Goal: Task Accomplishment & Management: Use online tool/utility

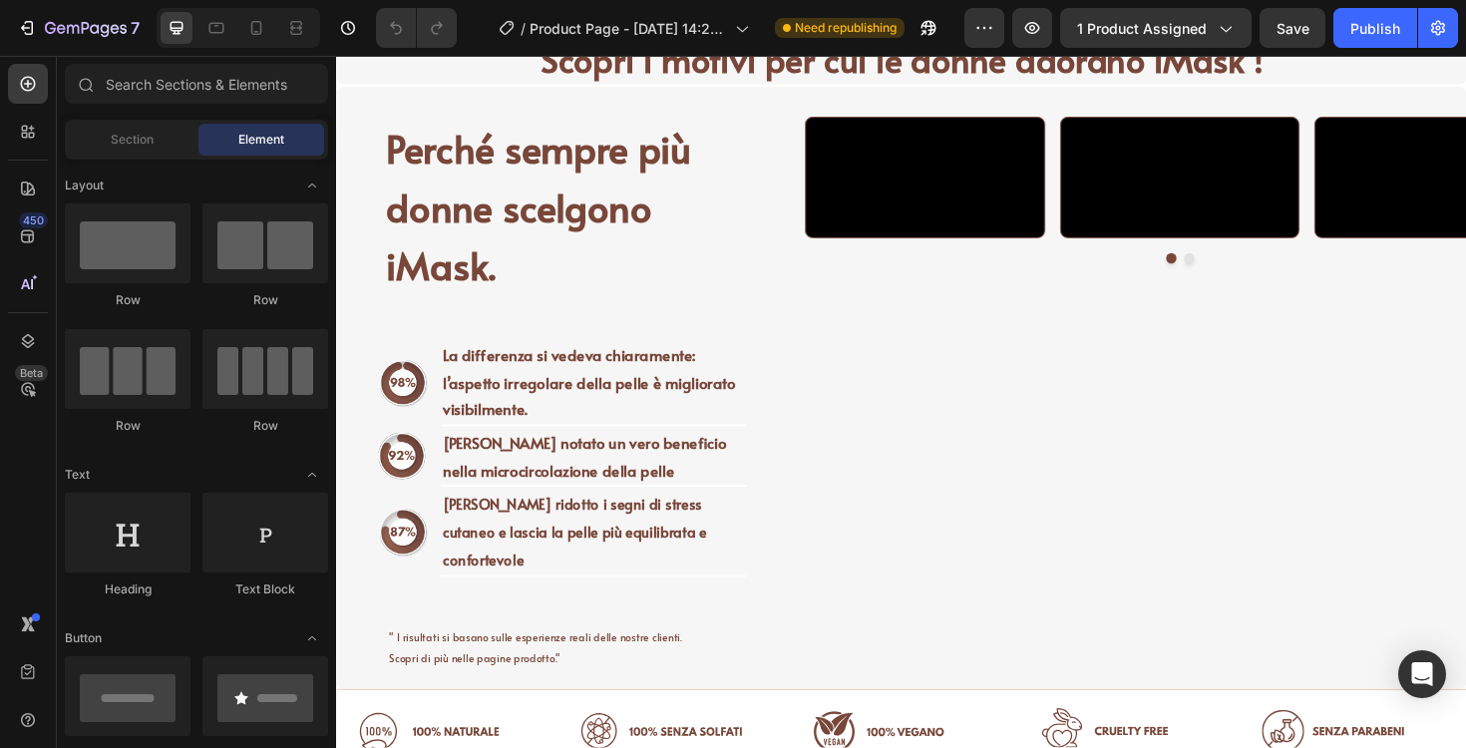
scroll to position [1265, 0]
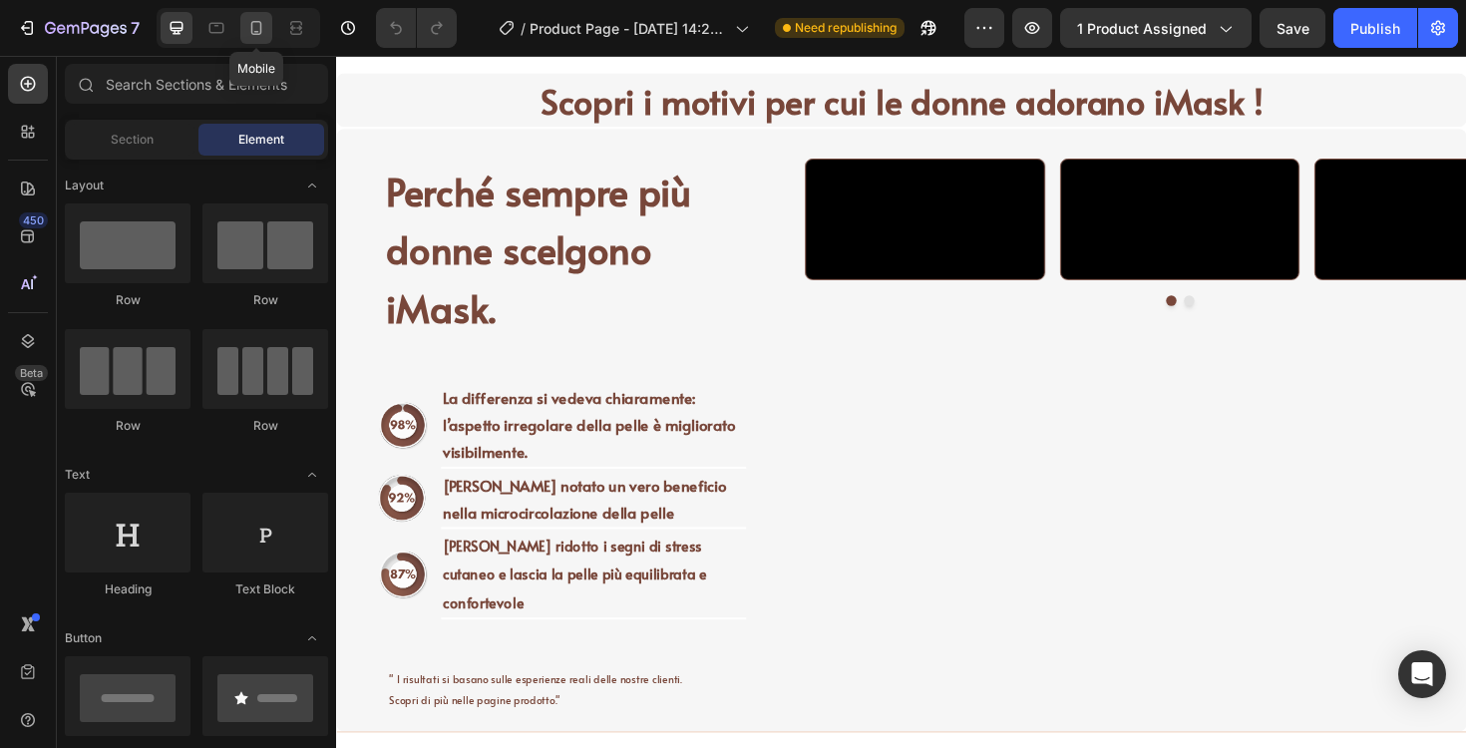
click at [268, 26] on div at bounding box center [256, 28] width 32 height 32
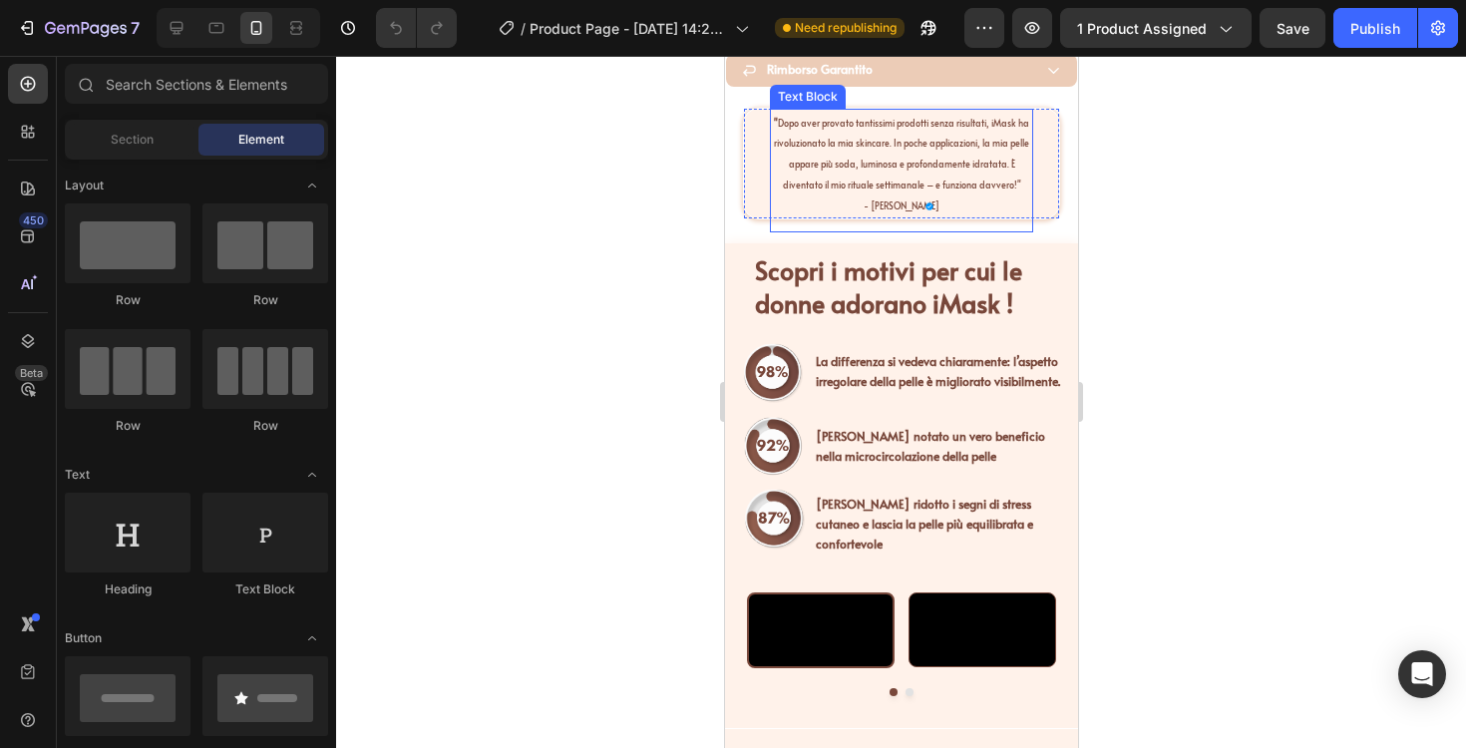
scroll to position [1467, 0]
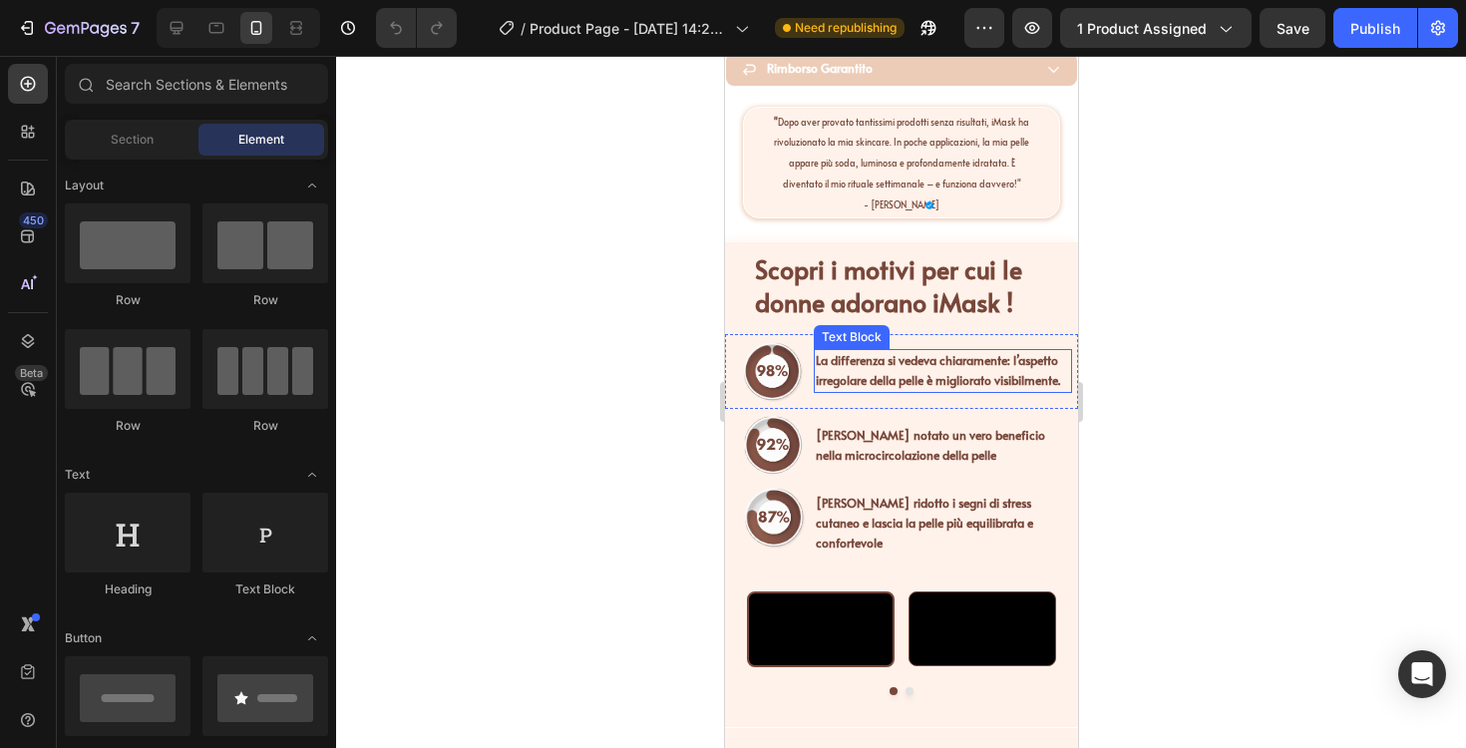
click at [868, 383] on strong "La differenza si vedeva chiaramente: l’aspetto irregolare della pelle è miglior…" at bounding box center [937, 370] width 244 height 36
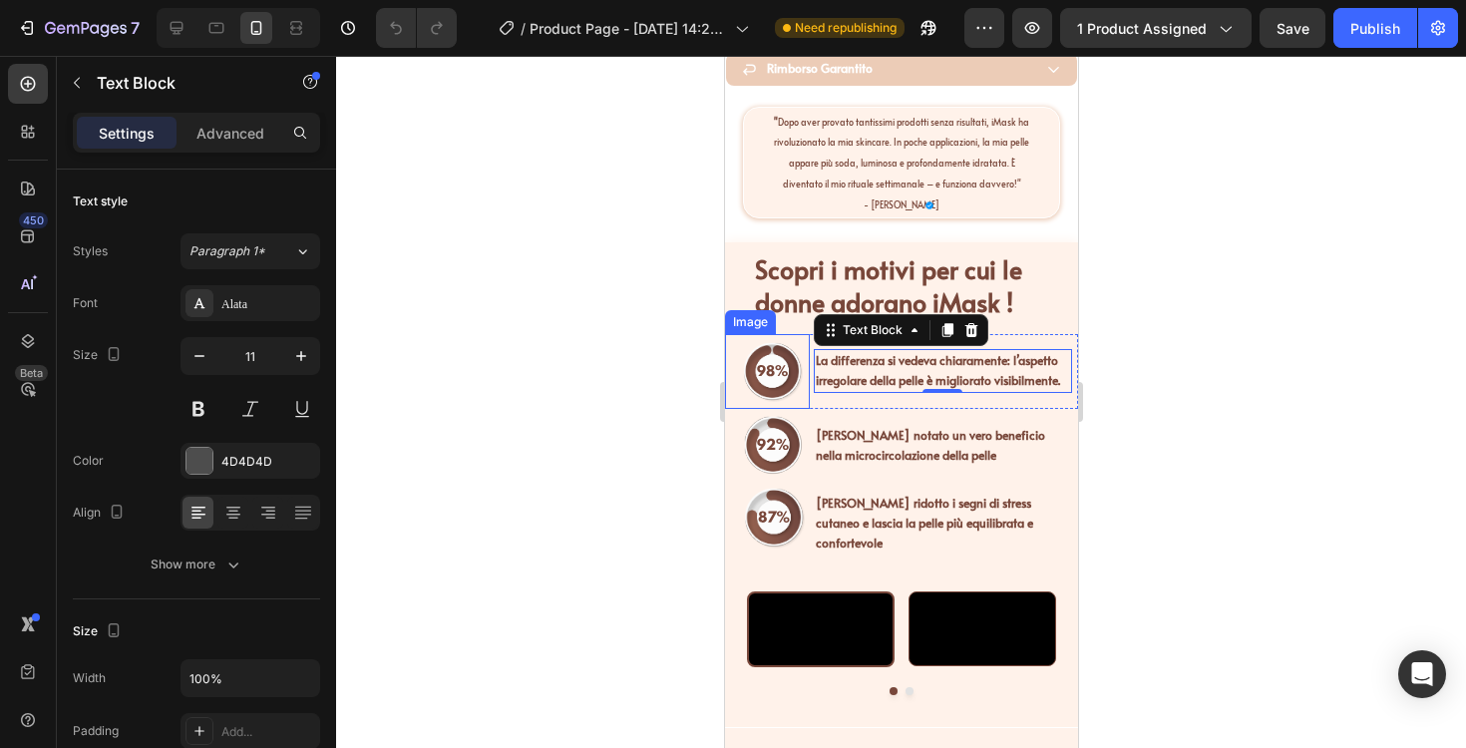
click at [620, 332] on div at bounding box center [901, 402] width 1130 height 692
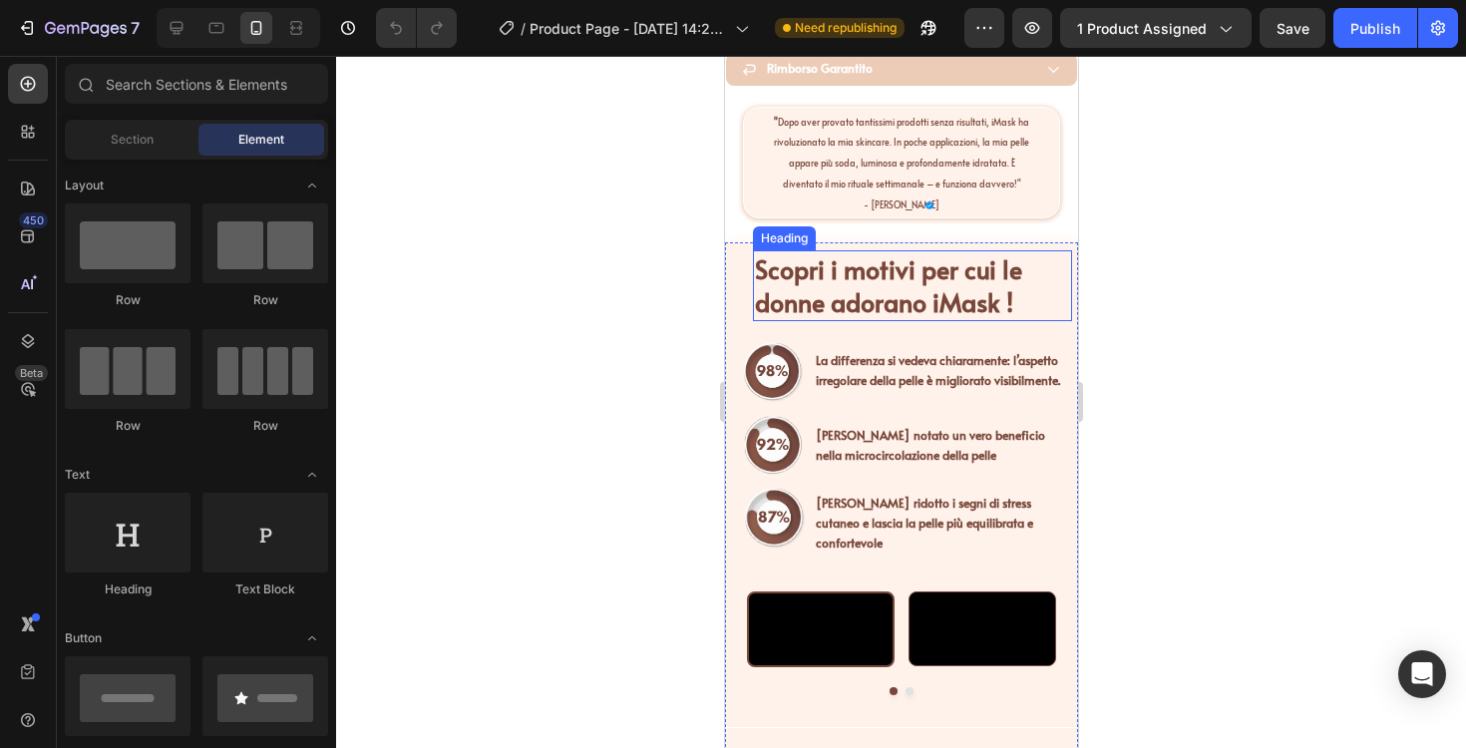
click at [851, 294] on span "Scopri i motivi per cui le donne adorano iMask !" at bounding box center [887, 285] width 267 height 69
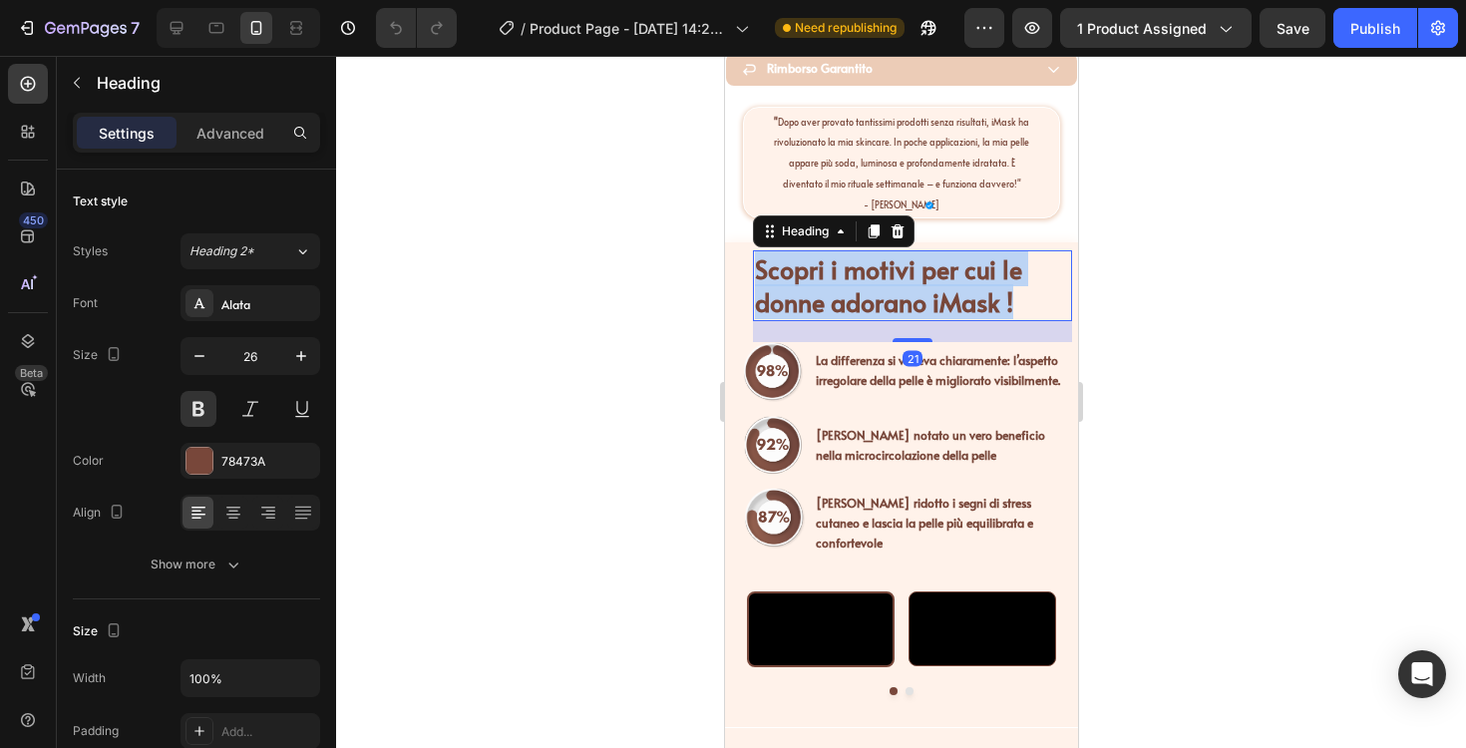
click at [851, 294] on span "Scopri i motivi per cui le donne adorano iMask !" at bounding box center [887, 285] width 267 height 69
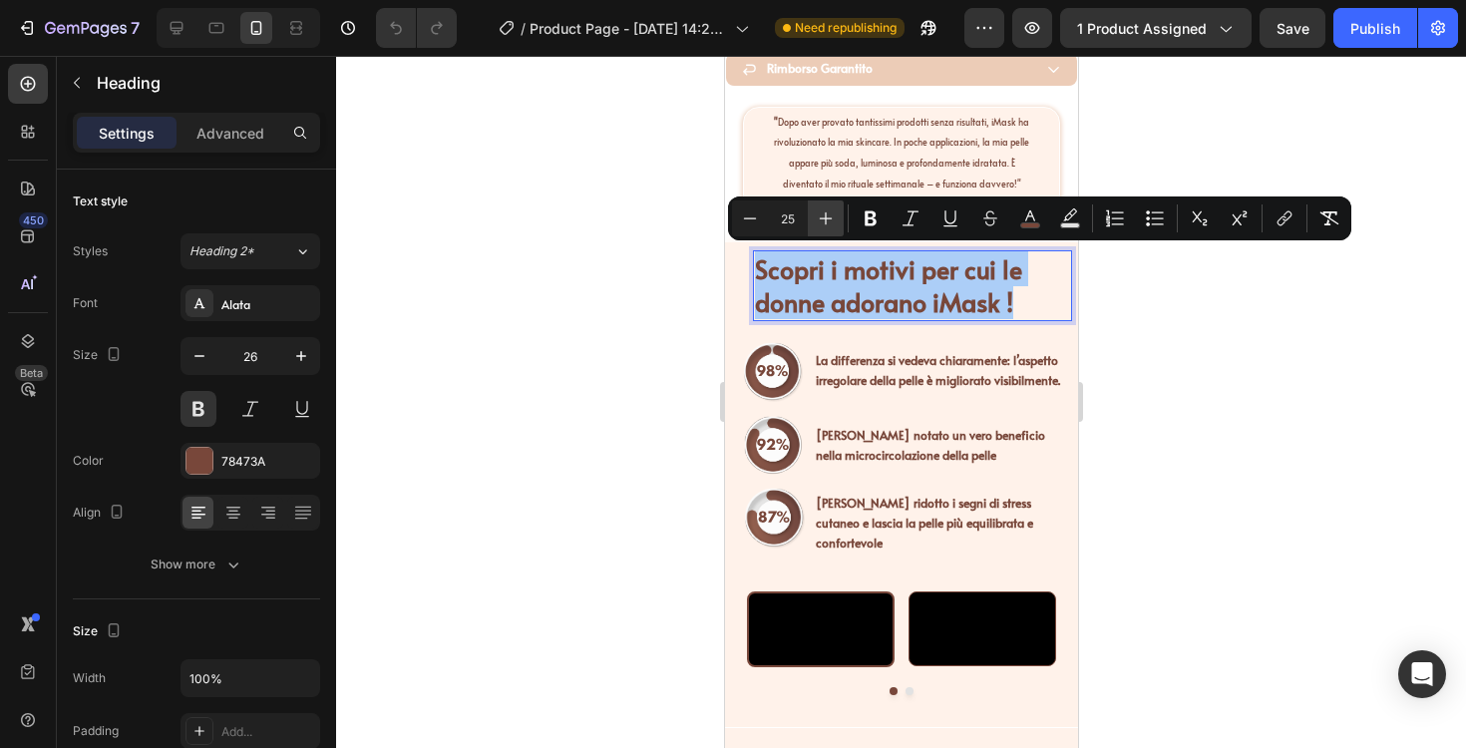
click at [830, 215] on icon "Editor contextual toolbar" at bounding box center [826, 218] width 20 height 20
type input "26"
